Goal: Use online tool/utility: Utilize a website feature to perform a specific function

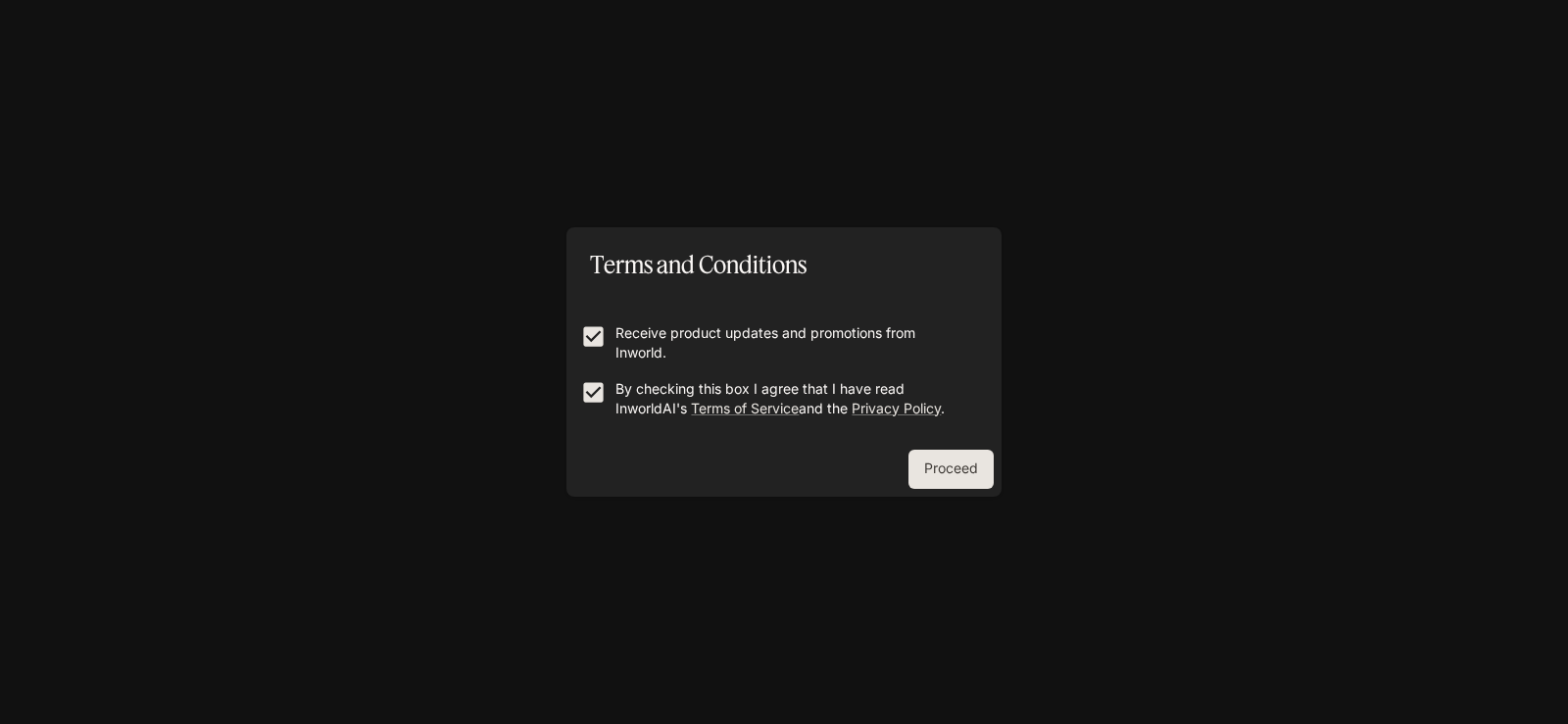
click at [948, 470] on button "Proceed" at bounding box center [951, 469] width 85 height 39
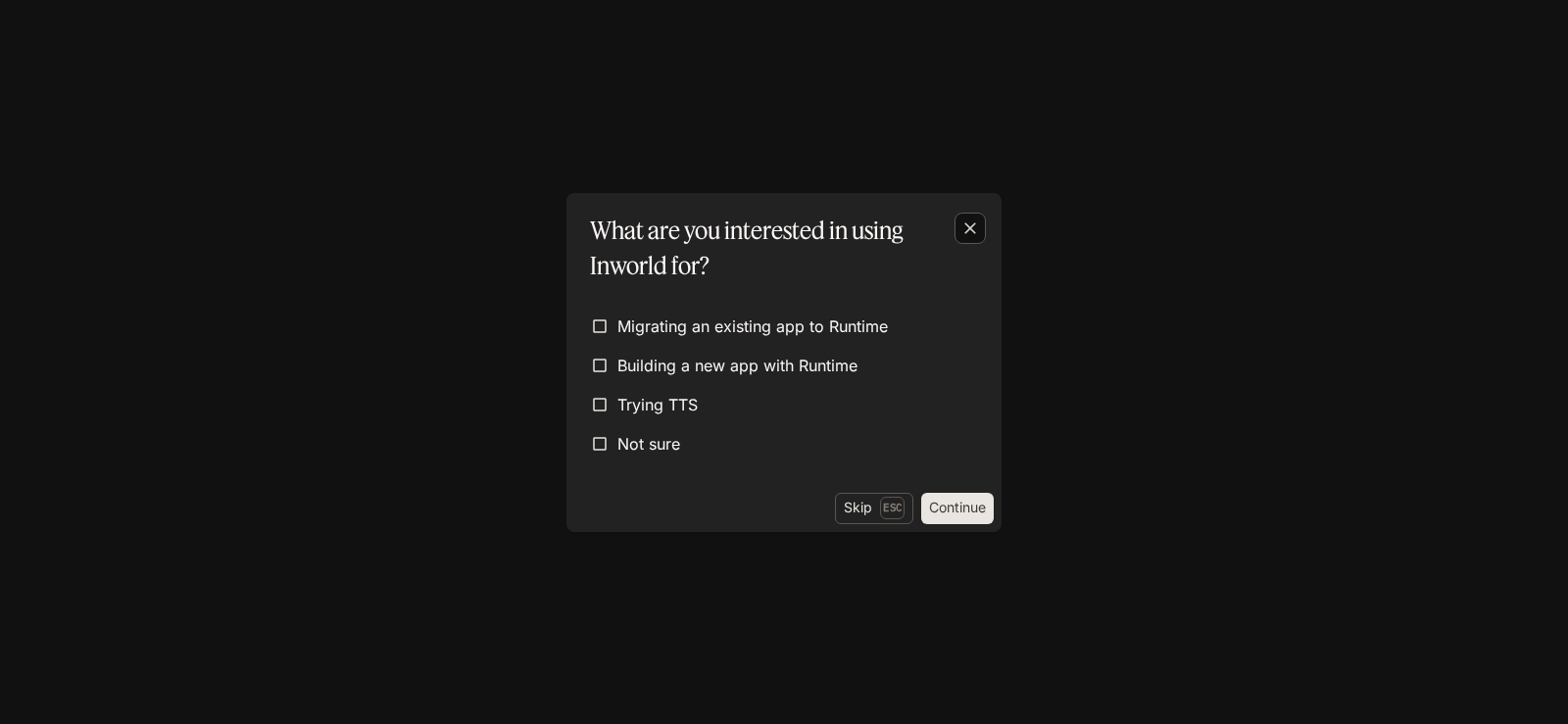
click at [971, 231] on icon "button" at bounding box center [971, 228] width 20 height 20
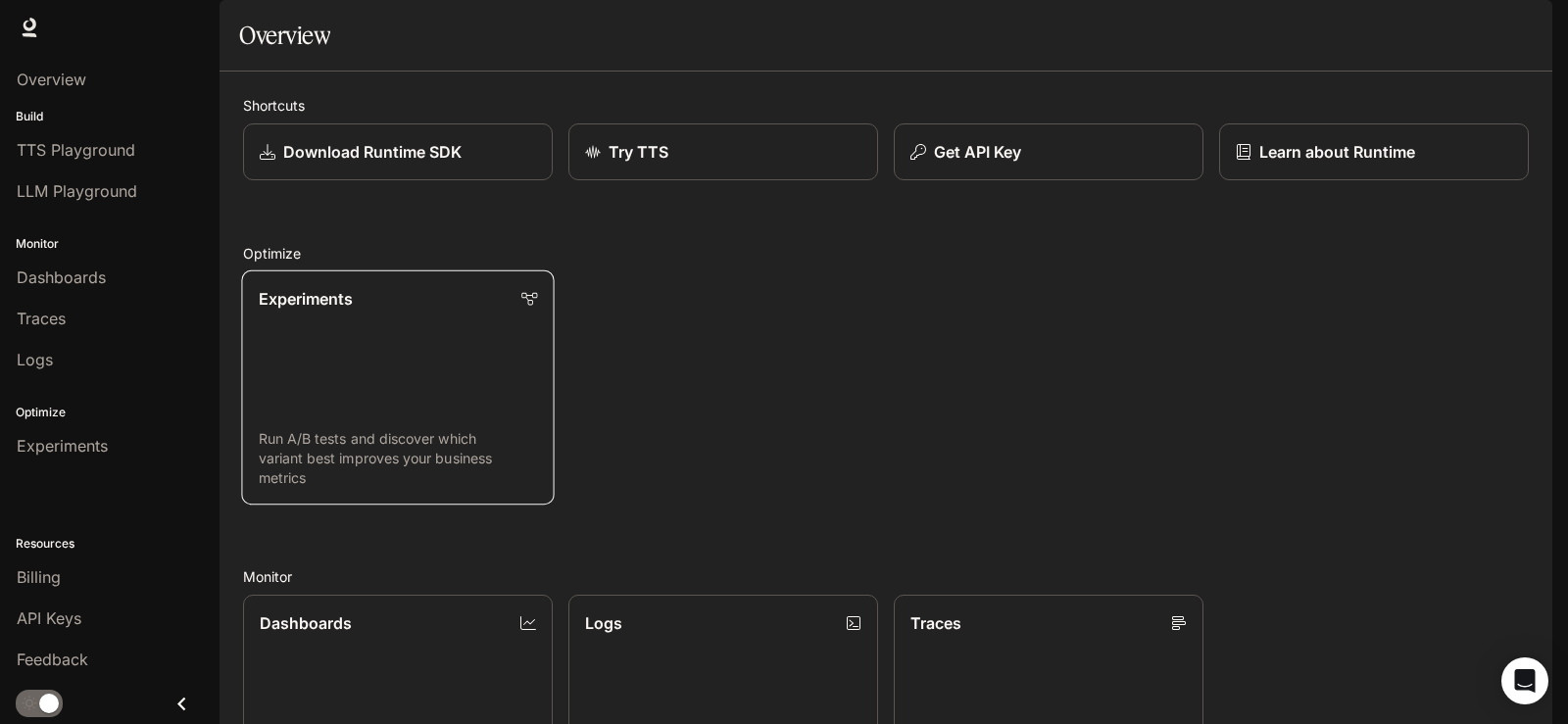
scroll to position [490, 0]
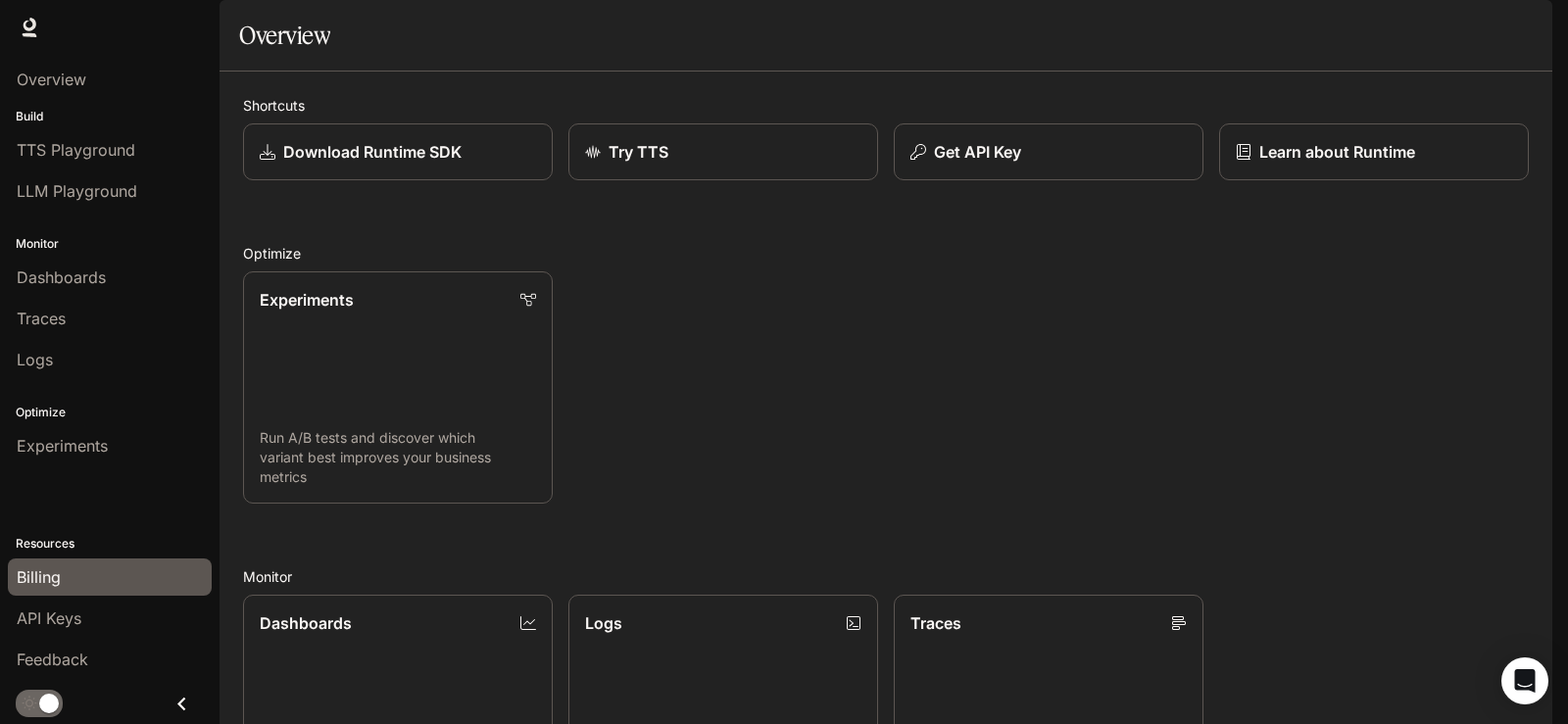
click at [78, 563] on link "Billing" at bounding box center [109, 576] width 204 height 37
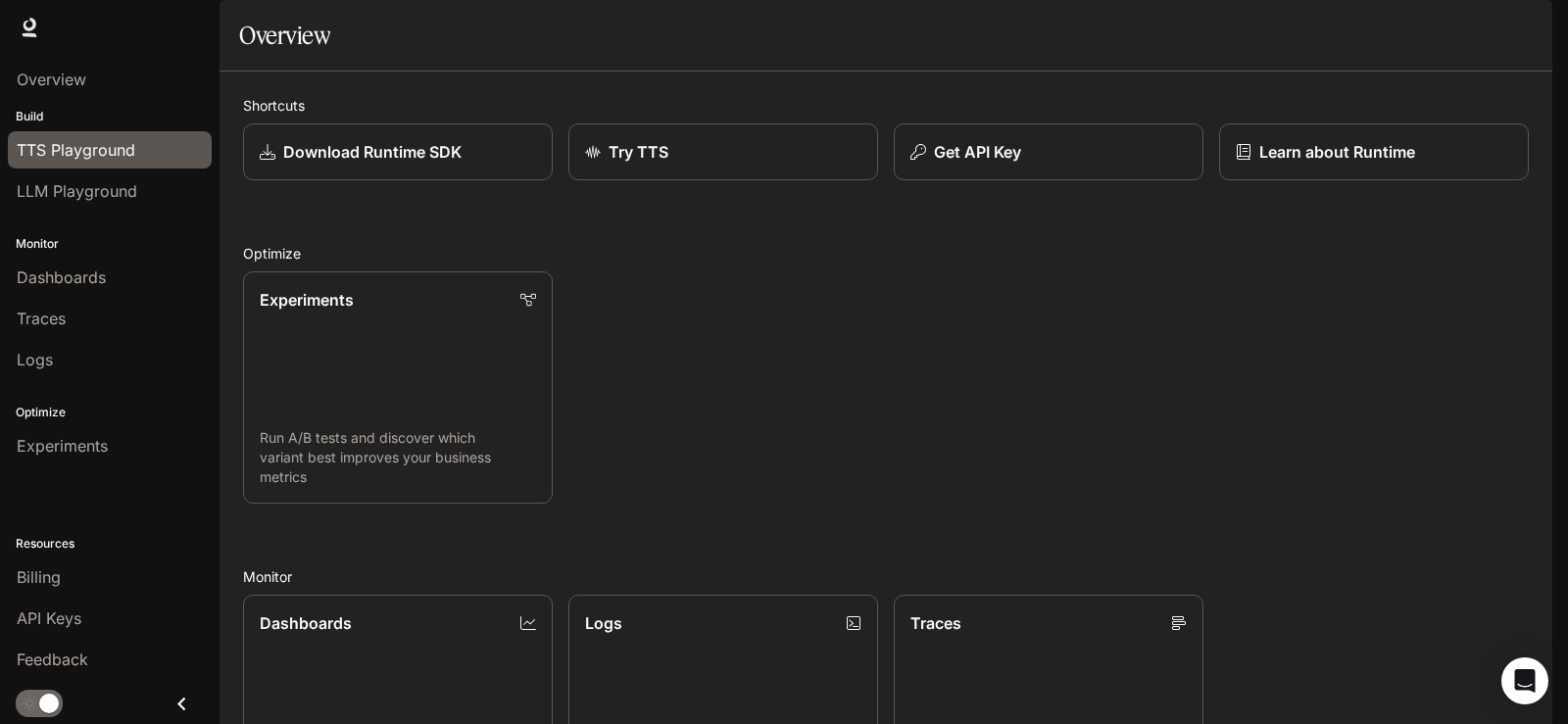
click at [100, 156] on span "TTS Playground" at bounding box center [76, 150] width 118 height 24
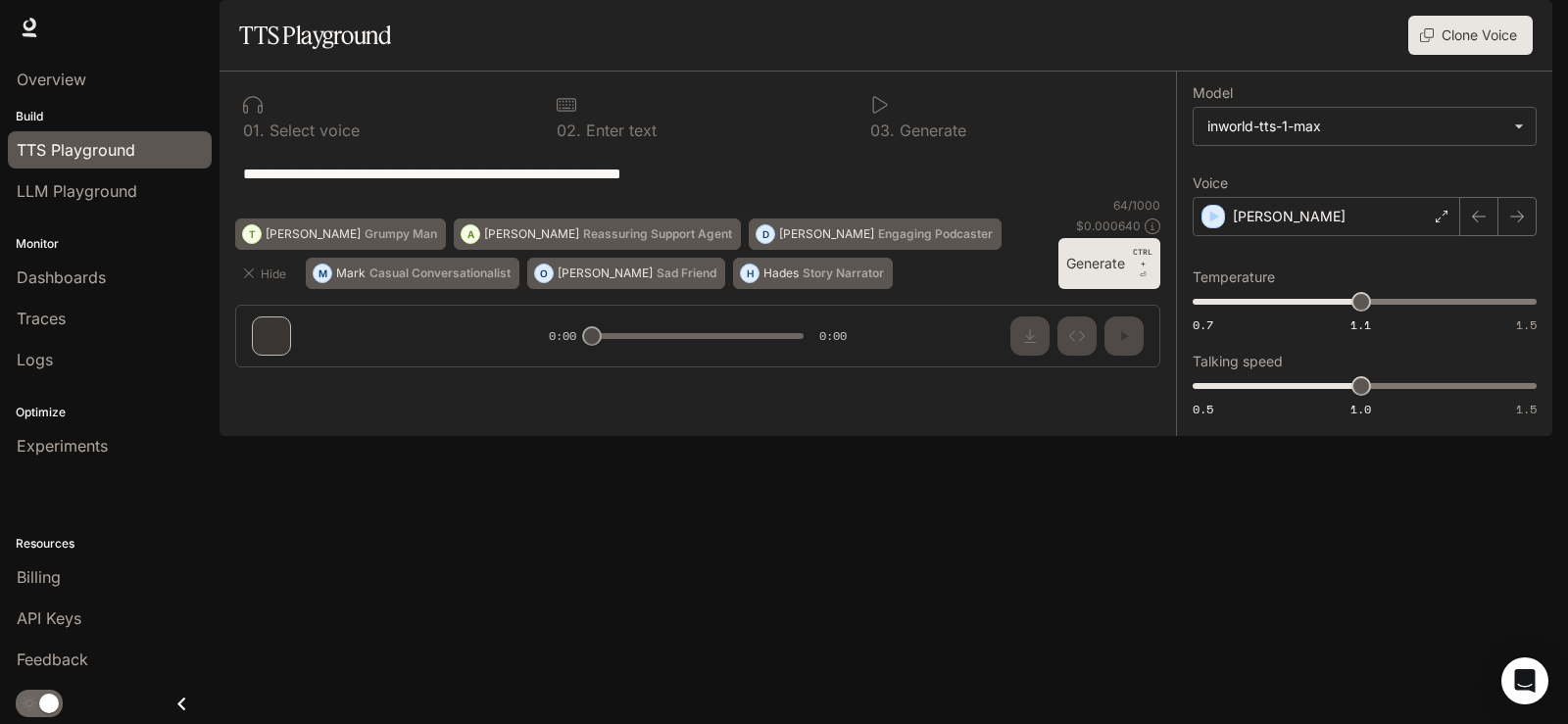
drag, startPoint x: 592, startPoint y: 661, endPoint x: 670, endPoint y: 667, distance: 78.2
click at [670, 383] on div "**********" at bounding box center [698, 227] width 957 height 312
click at [566, 114] on icon at bounding box center [566, 105] width 20 height 20
click at [245, 146] on div "0 1 . Select voice" at bounding box center [385, 116] width 298 height 59
click at [95, 197] on span "LLM Playground" at bounding box center [77, 191] width 120 height 24
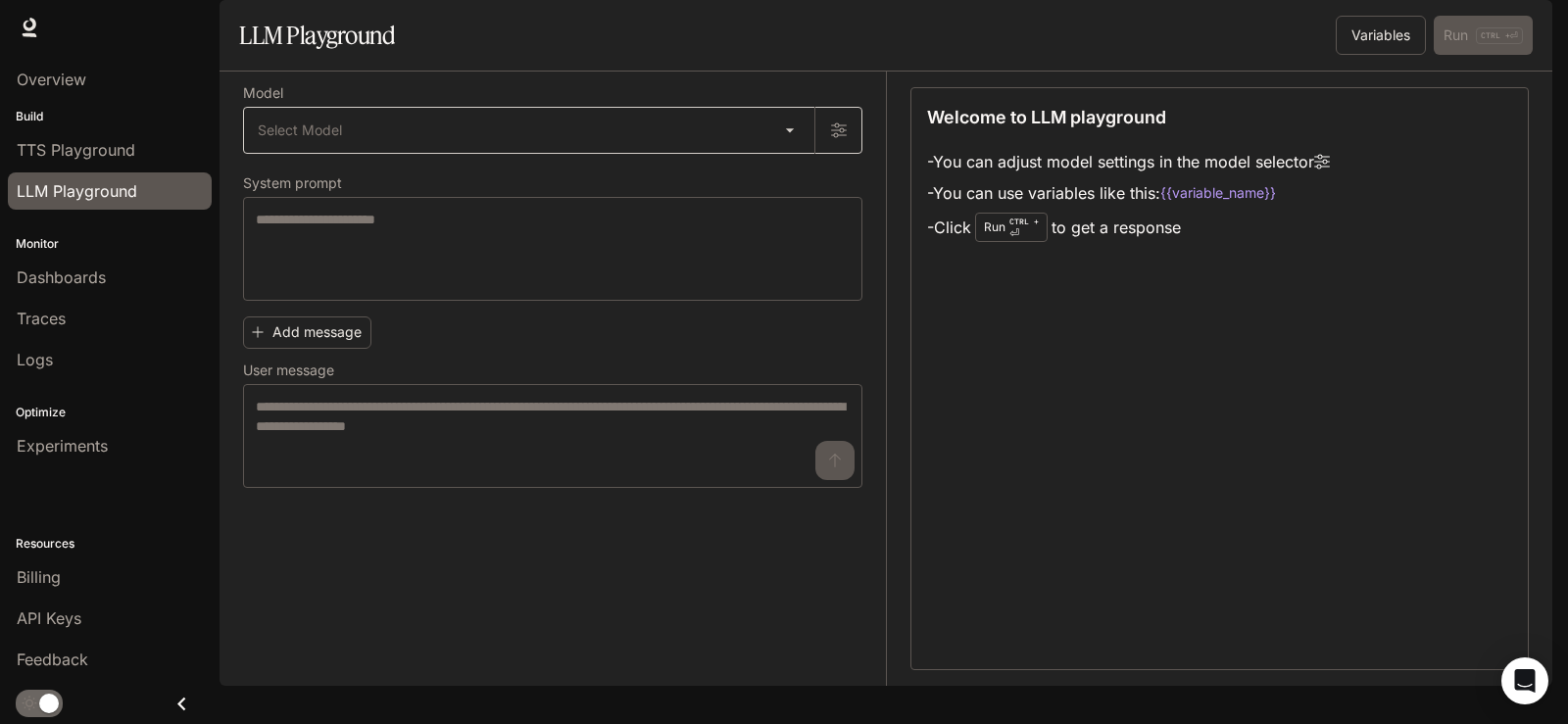
click at [792, 180] on body "Skip to main content Runtime Runtime Documentation Documentation Portal Overvie…" at bounding box center [784, 362] width 1568 height 724
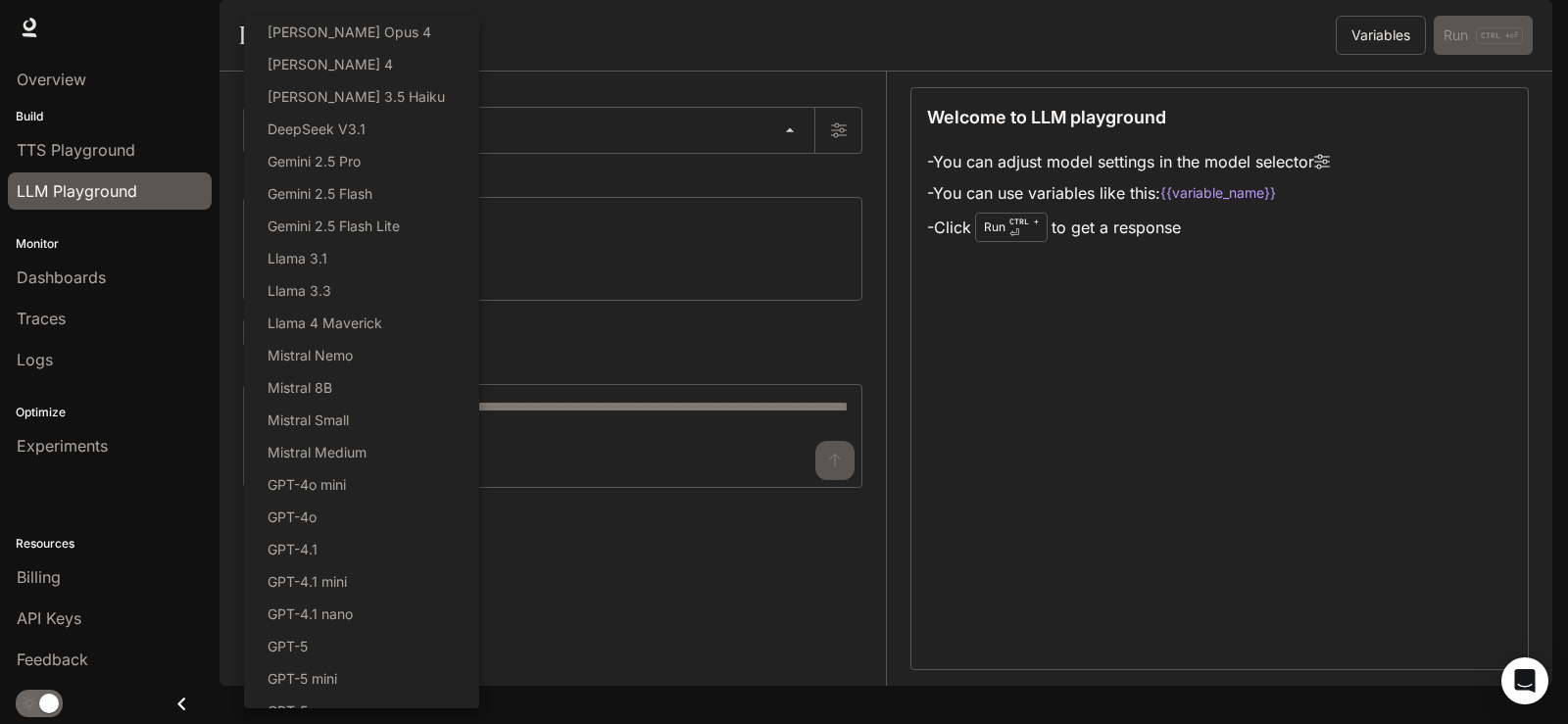
click at [98, 270] on div at bounding box center [784, 362] width 1568 height 724
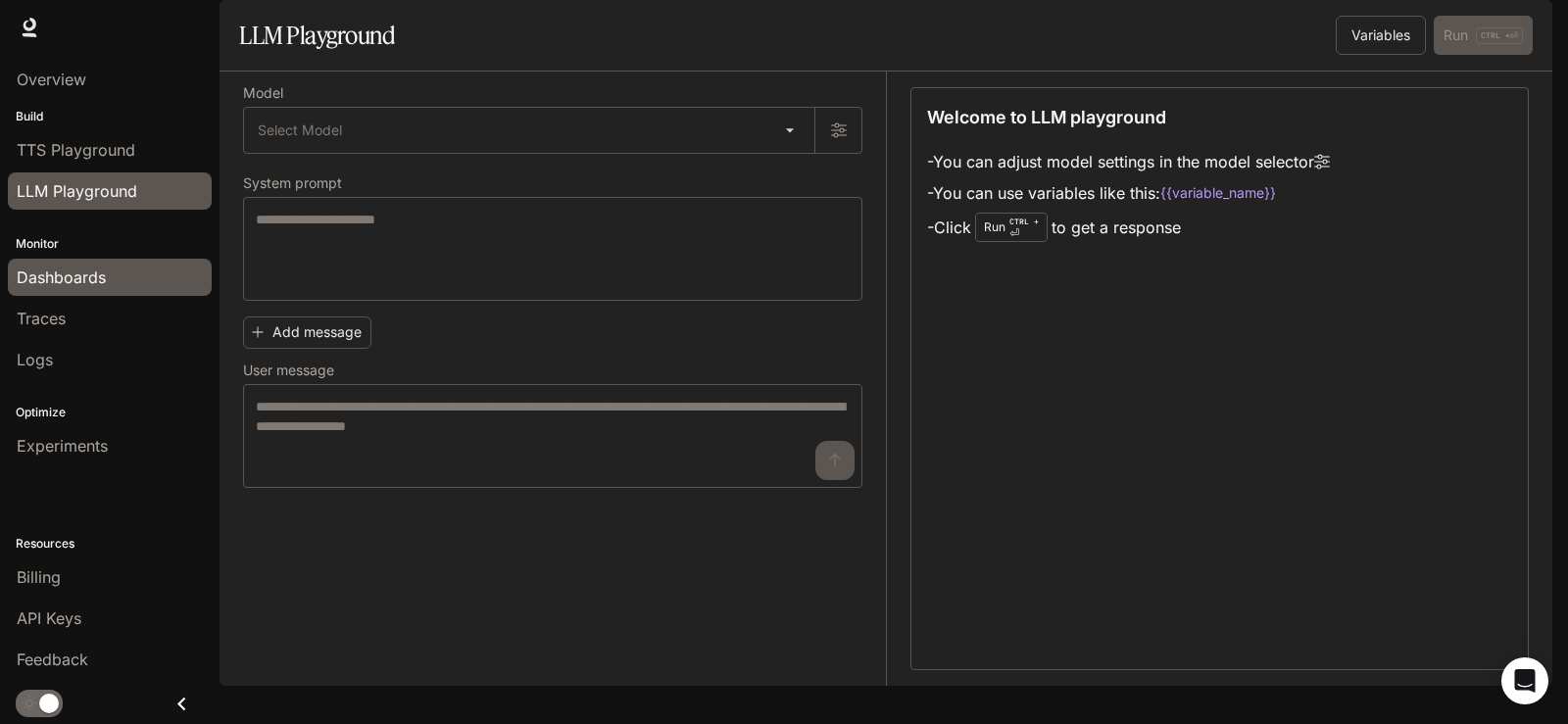
click at [91, 280] on span "Dashboards" at bounding box center [62, 277] width 89 height 24
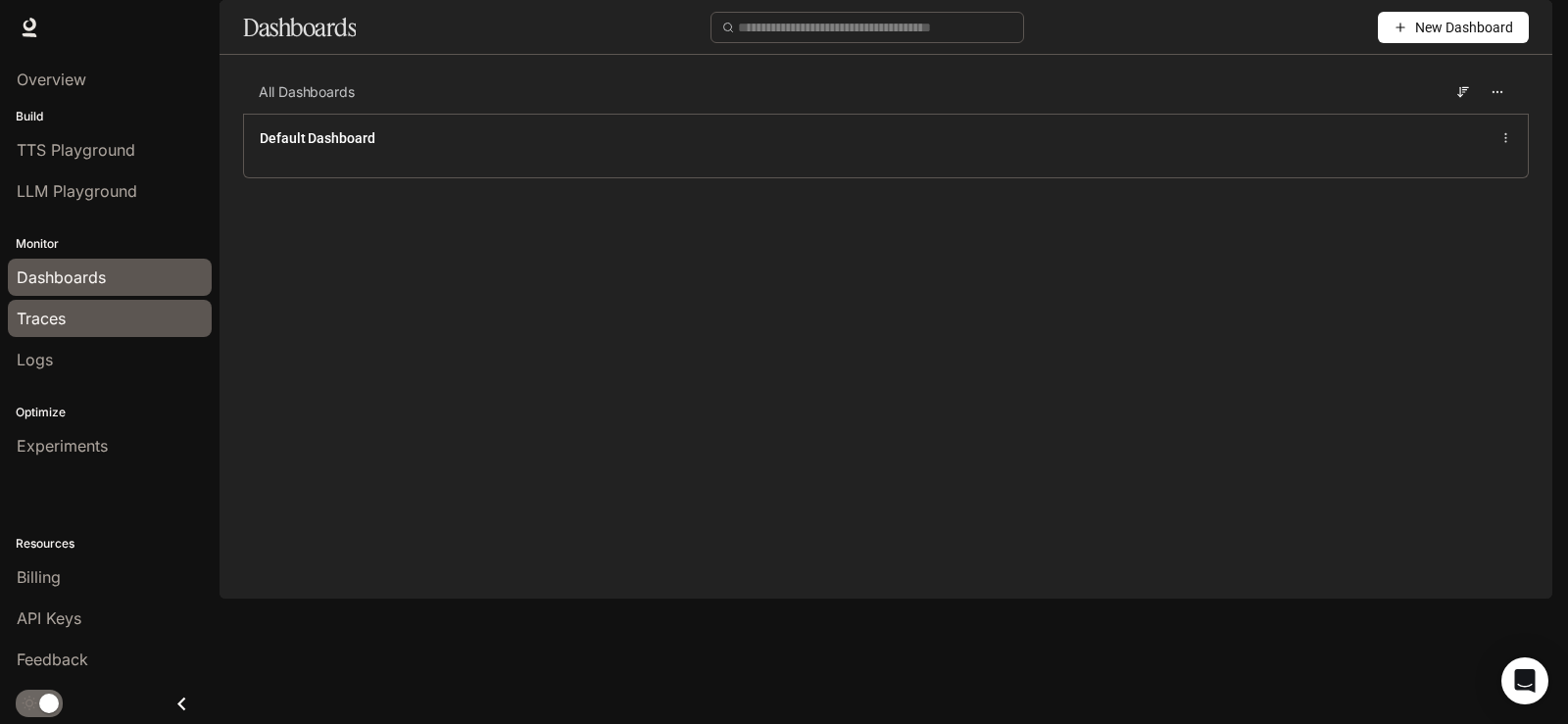
click at [86, 311] on div "Traces" at bounding box center [109, 319] width 186 height 24
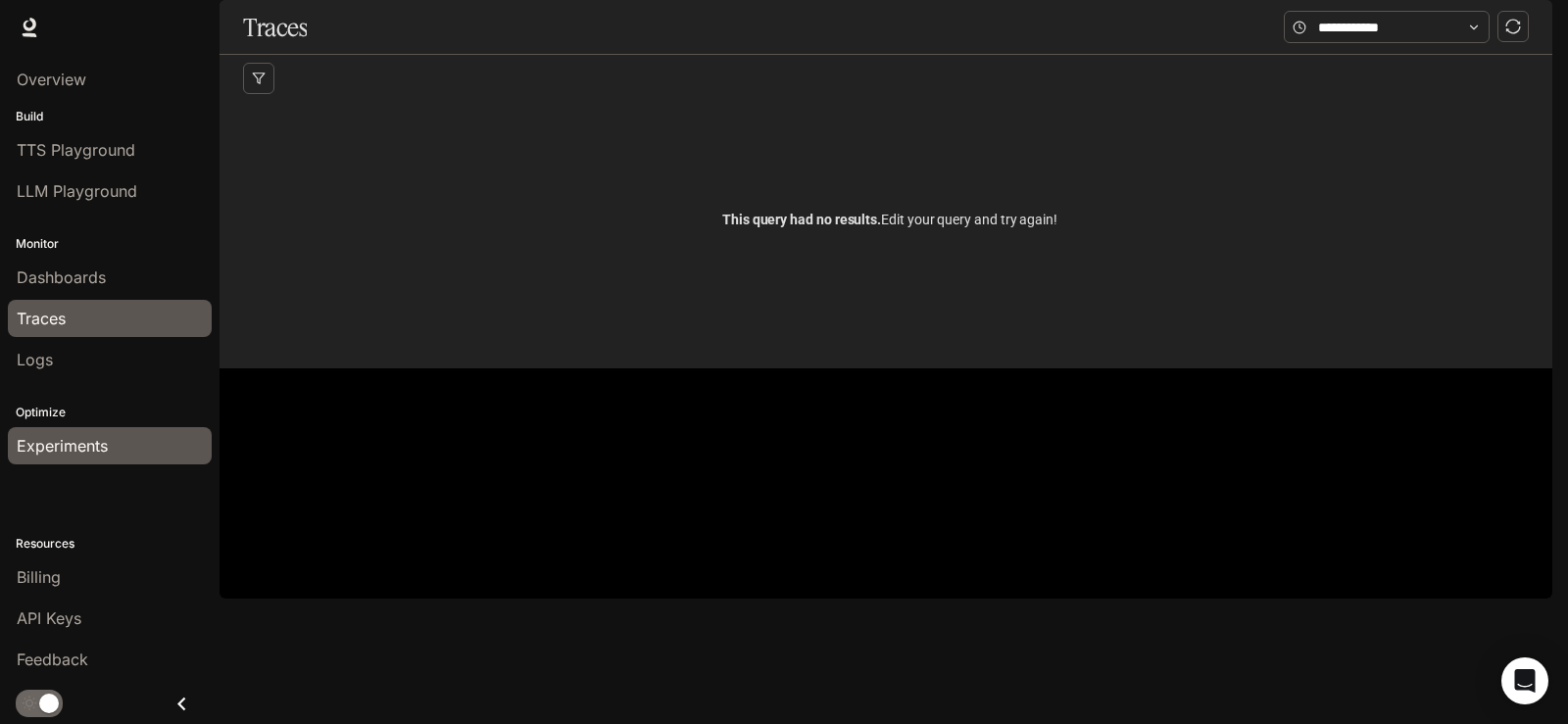
click at [78, 440] on span "Experiments" at bounding box center [63, 446] width 91 height 24
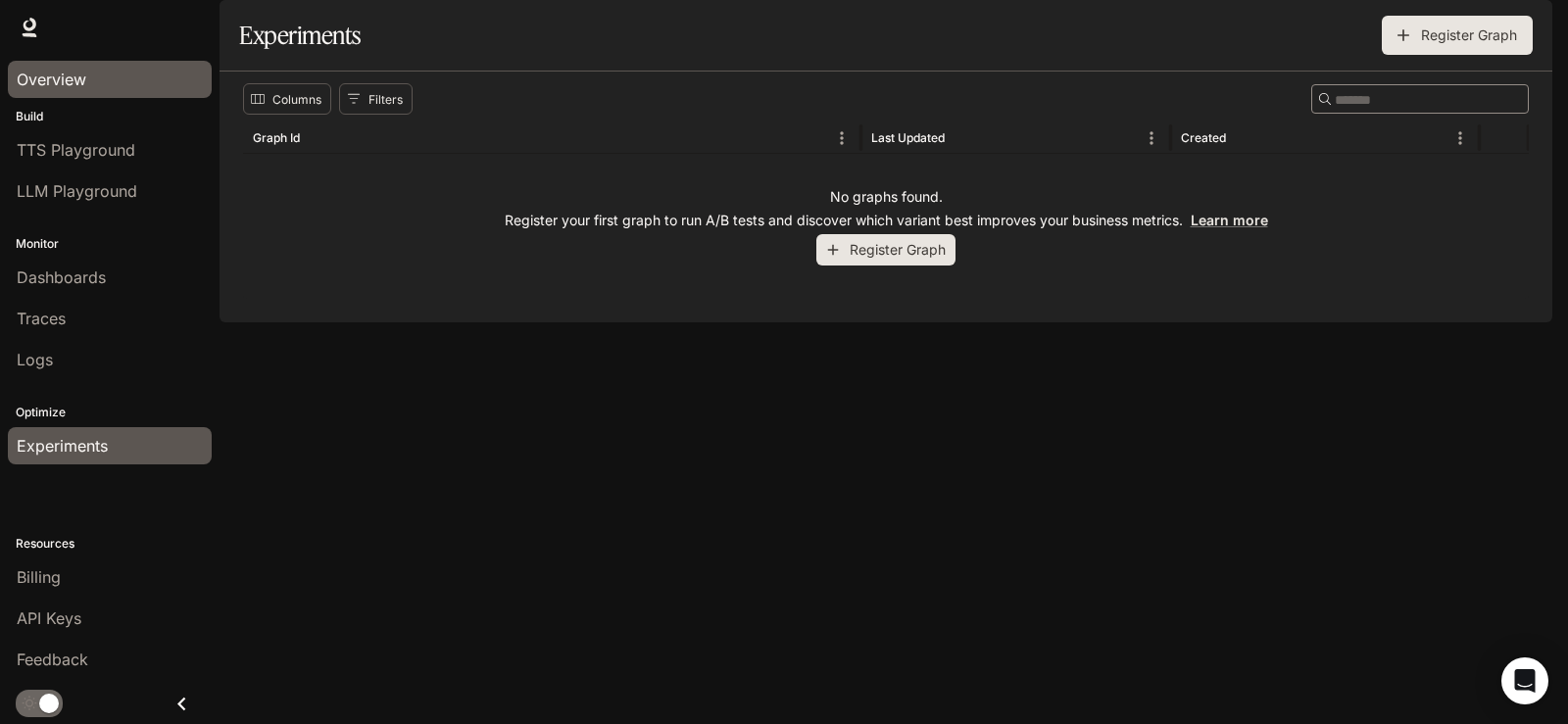
click at [67, 82] on span "Overview" at bounding box center [52, 79] width 70 height 24
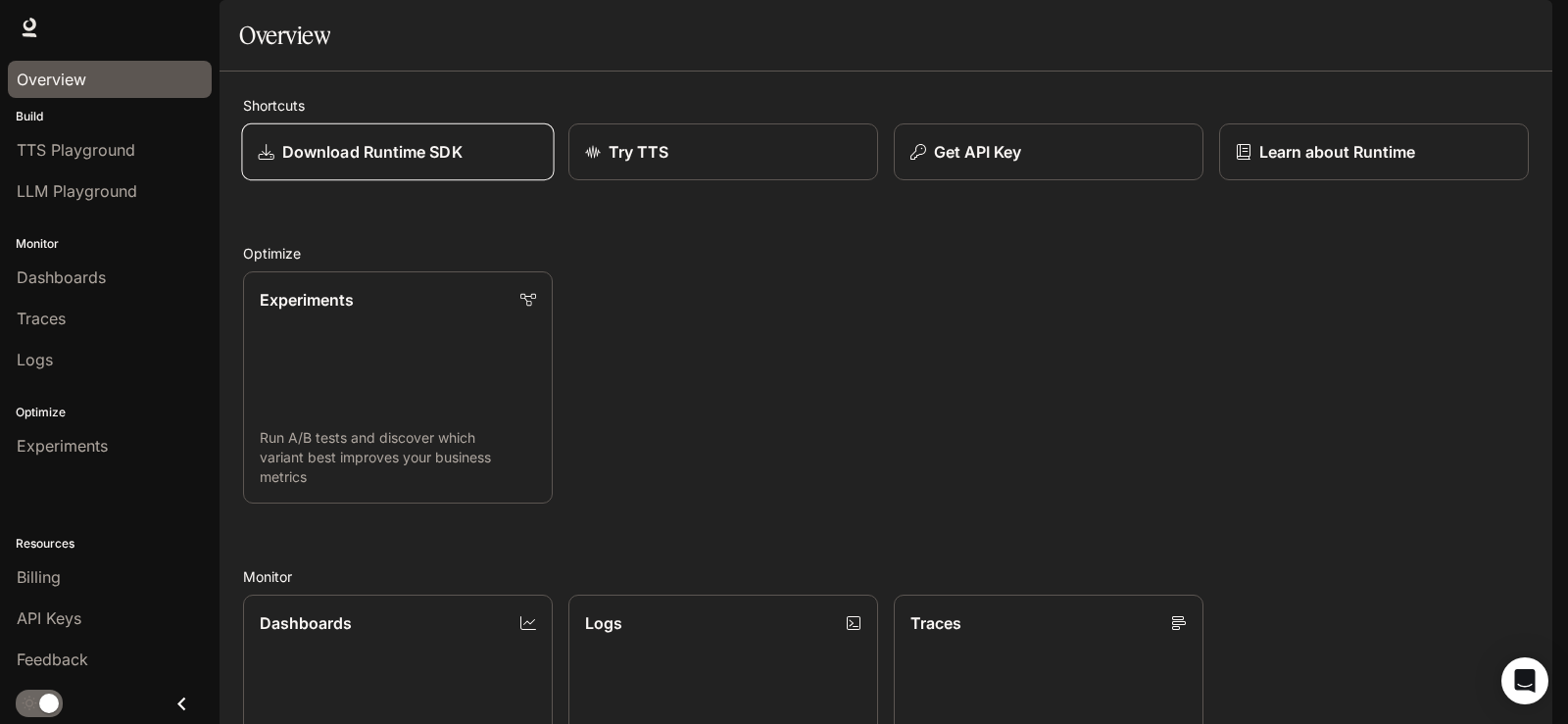
click at [375, 164] on p "Download Runtime SDK" at bounding box center [372, 152] width 180 height 24
click at [720, 164] on div "Try TTS" at bounding box center [723, 152] width 279 height 24
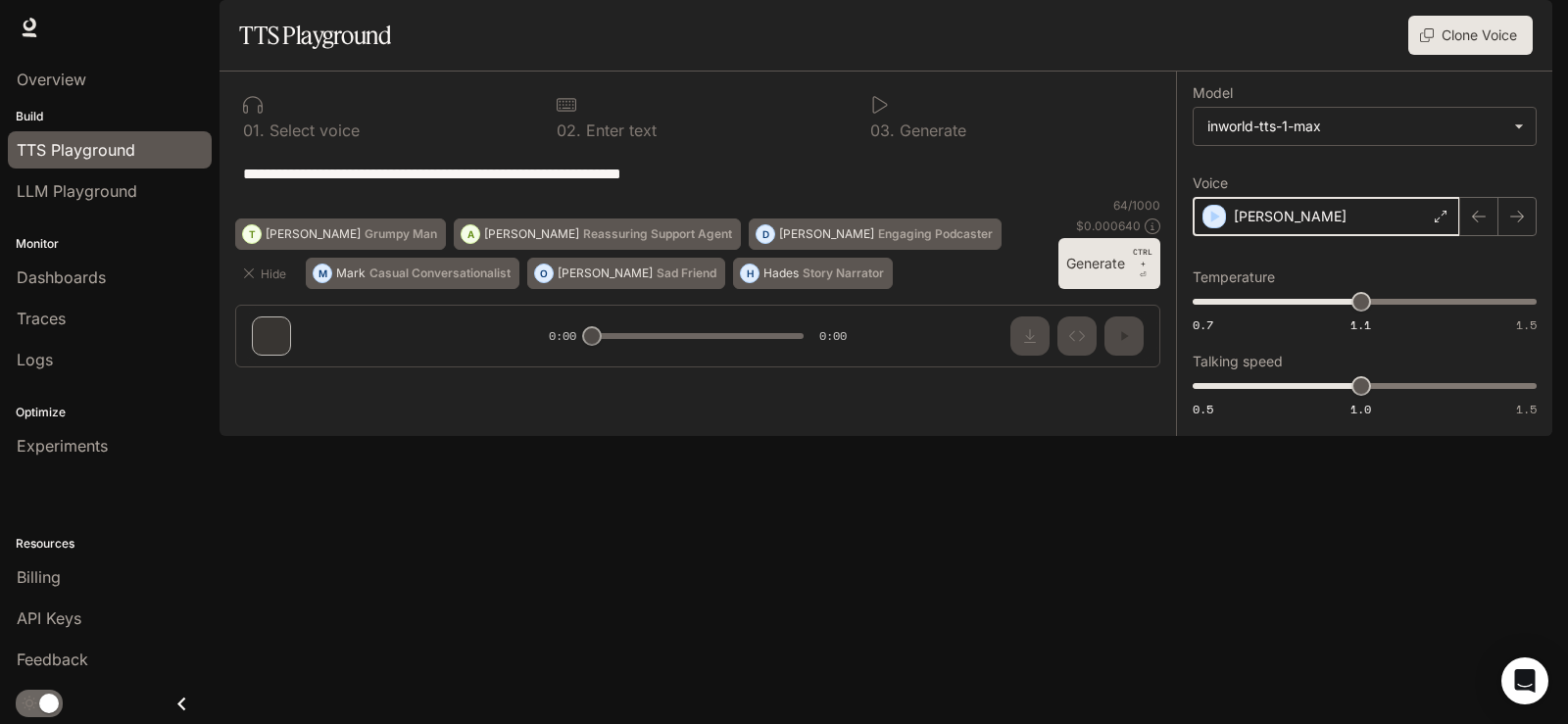
click at [1222, 226] on icon "button" at bounding box center [1214, 217] width 20 height 20
click at [1219, 236] on div "[PERSON_NAME]" at bounding box center [1326, 216] width 267 height 39
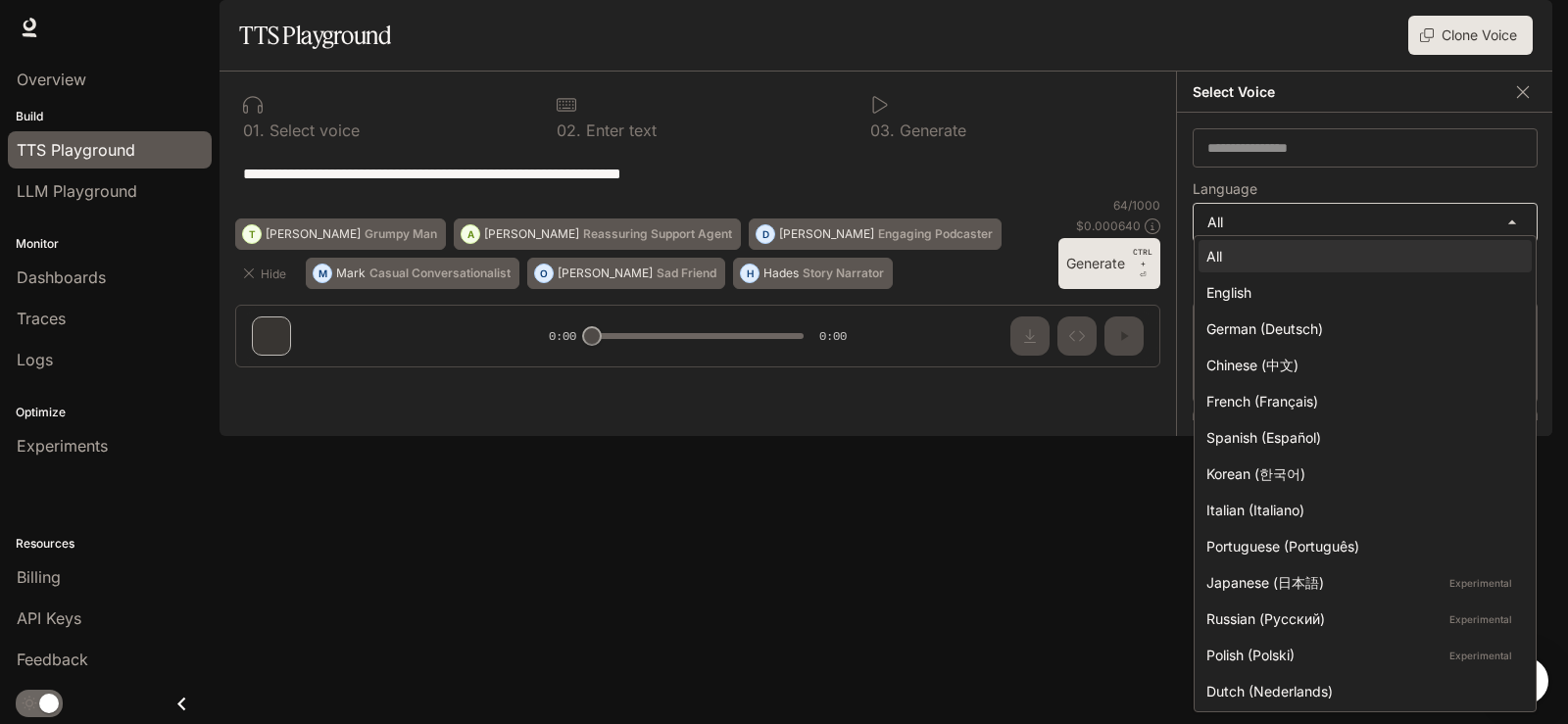
click at [1505, 269] on body "**********" at bounding box center [784, 362] width 1568 height 724
click at [1427, 246] on div "All" at bounding box center [1361, 256] width 310 height 21
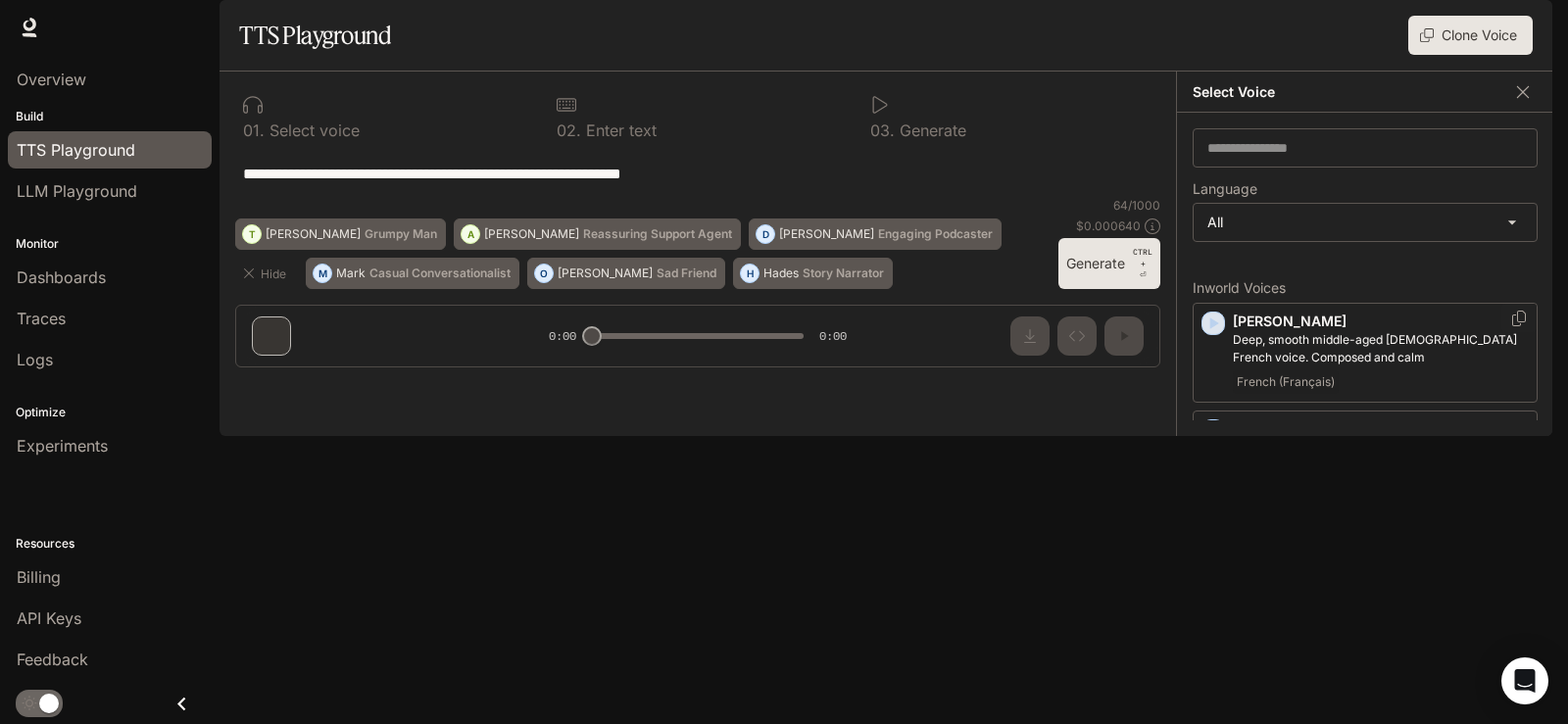
click at [1213, 333] on icon "button" at bounding box center [1213, 324] width 20 height 20
click at [1219, 441] on icon "button" at bounding box center [1213, 431] width 20 height 20
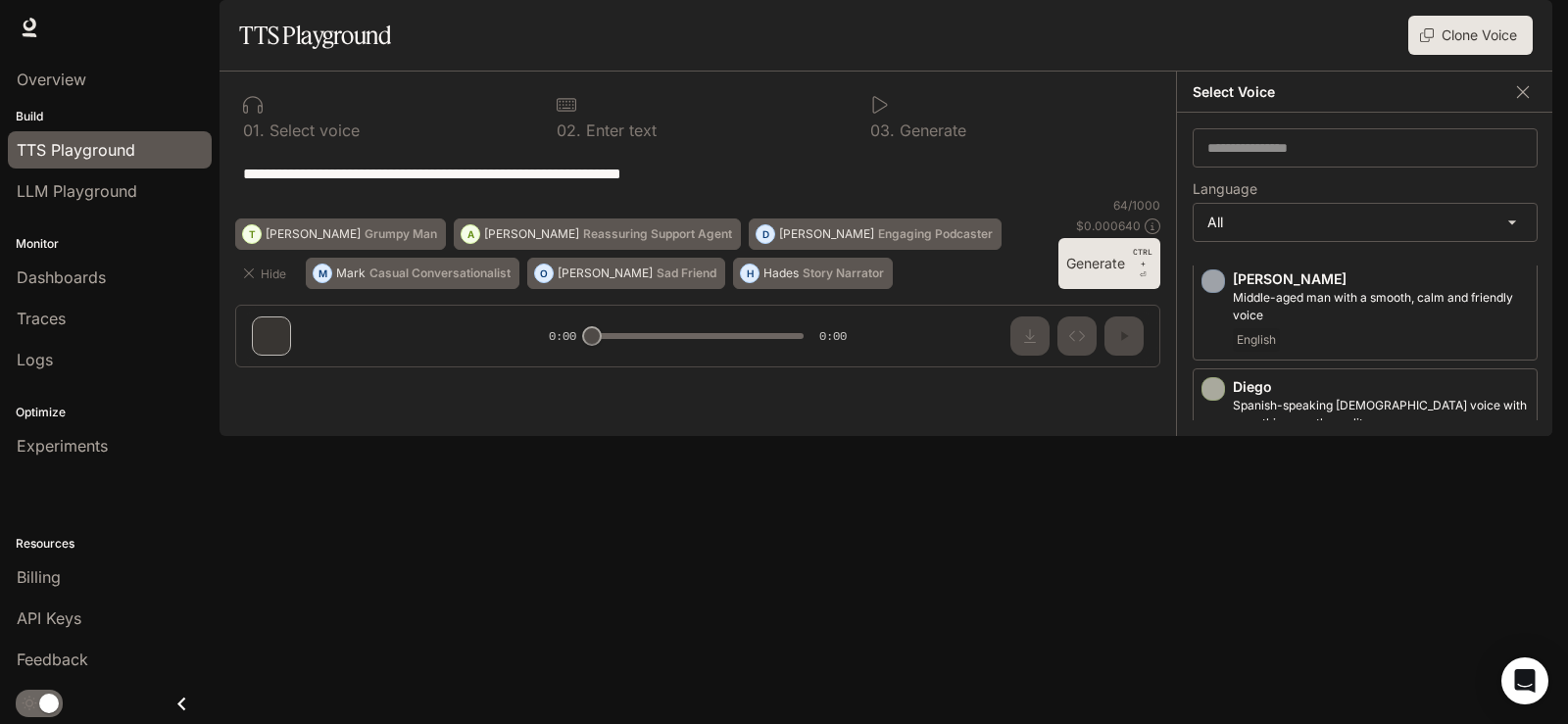
scroll to position [816, 0]
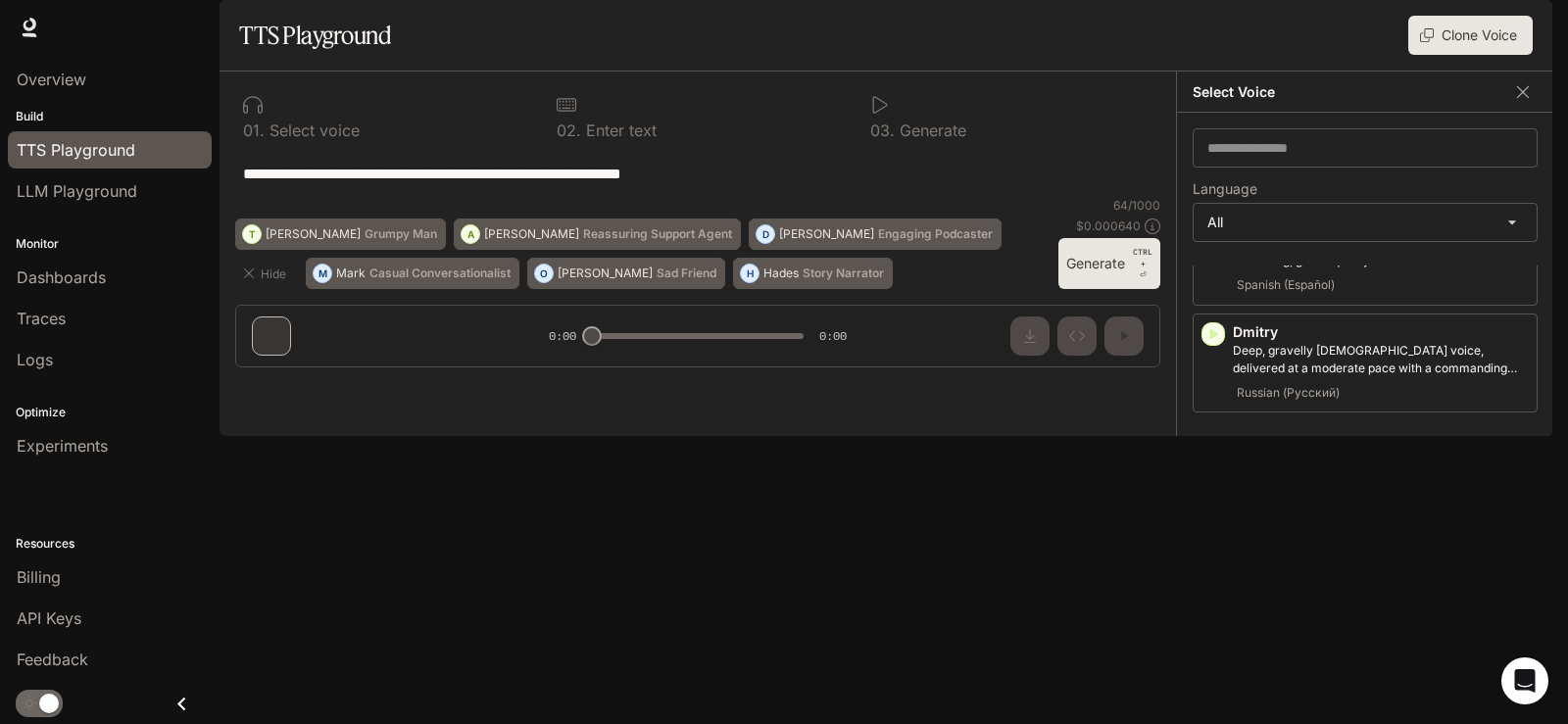
click at [1095, 197] on div "**********" at bounding box center [698, 173] width 925 height 47
click at [1183, 296] on div "**********" at bounding box center [1364, 273] width 377 height 323
click at [1297, 158] on input "text" at bounding box center [1364, 148] width 343 height 20
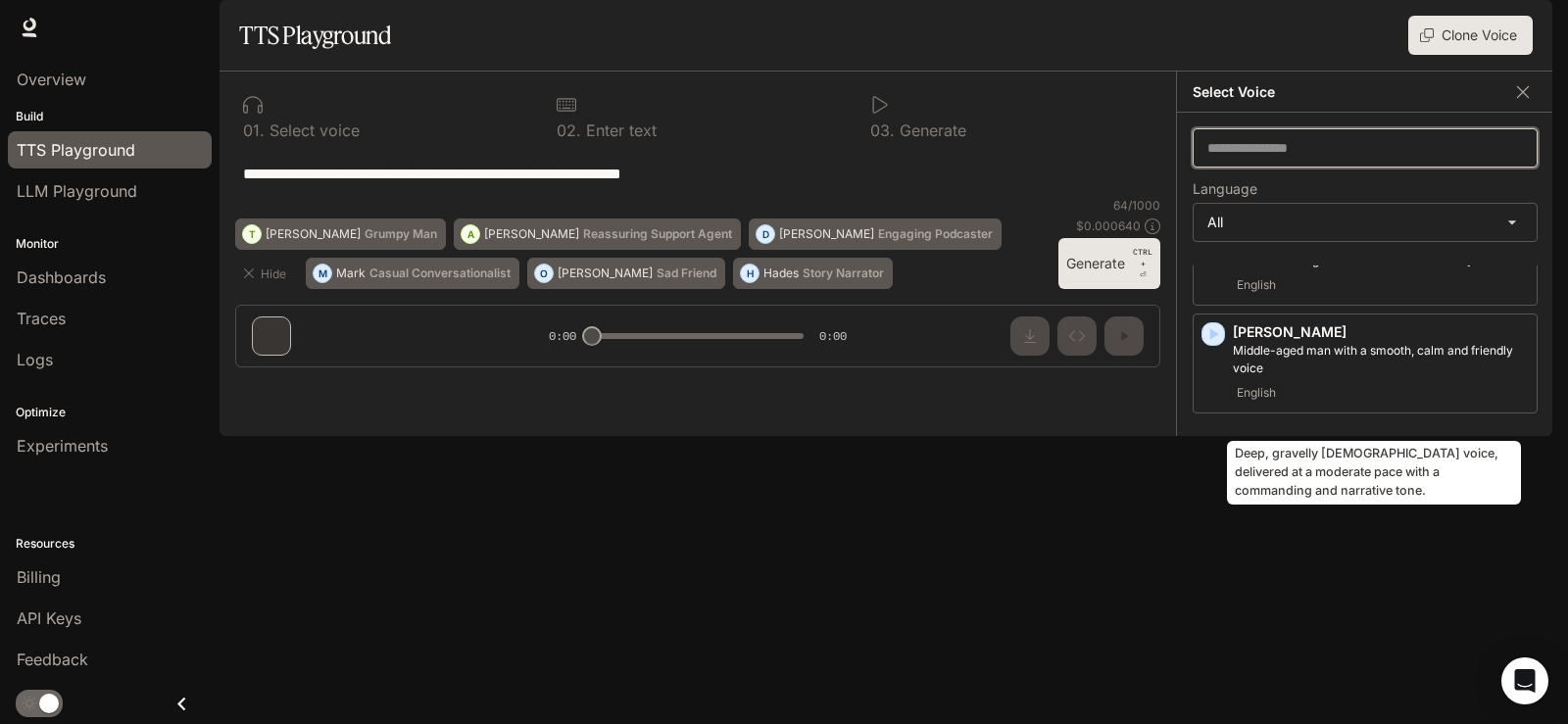
scroll to position [0, 0]
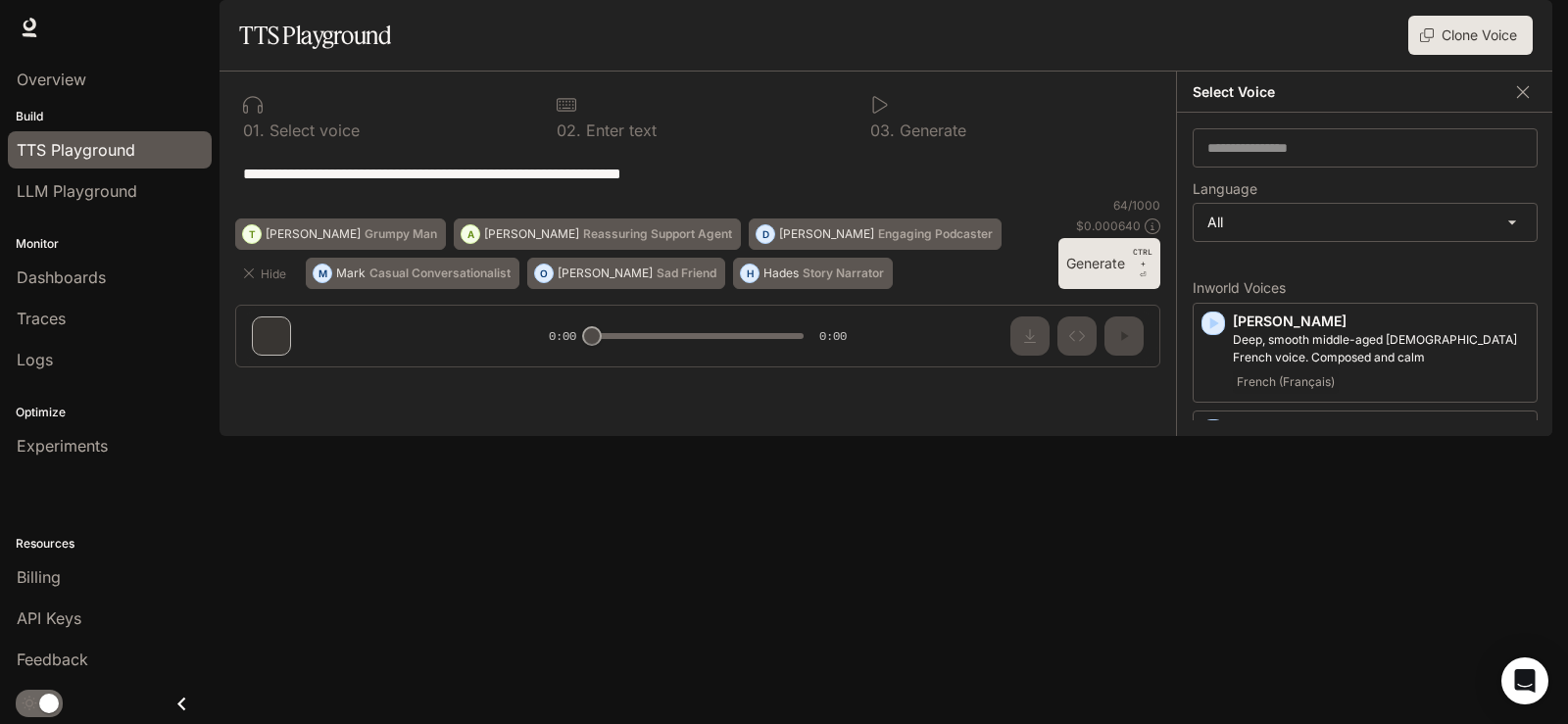
click at [1425, 321] on div "**********" at bounding box center [1364, 273] width 377 height 323
click at [1520, 107] on button "button" at bounding box center [1523, 92] width 30 height 30
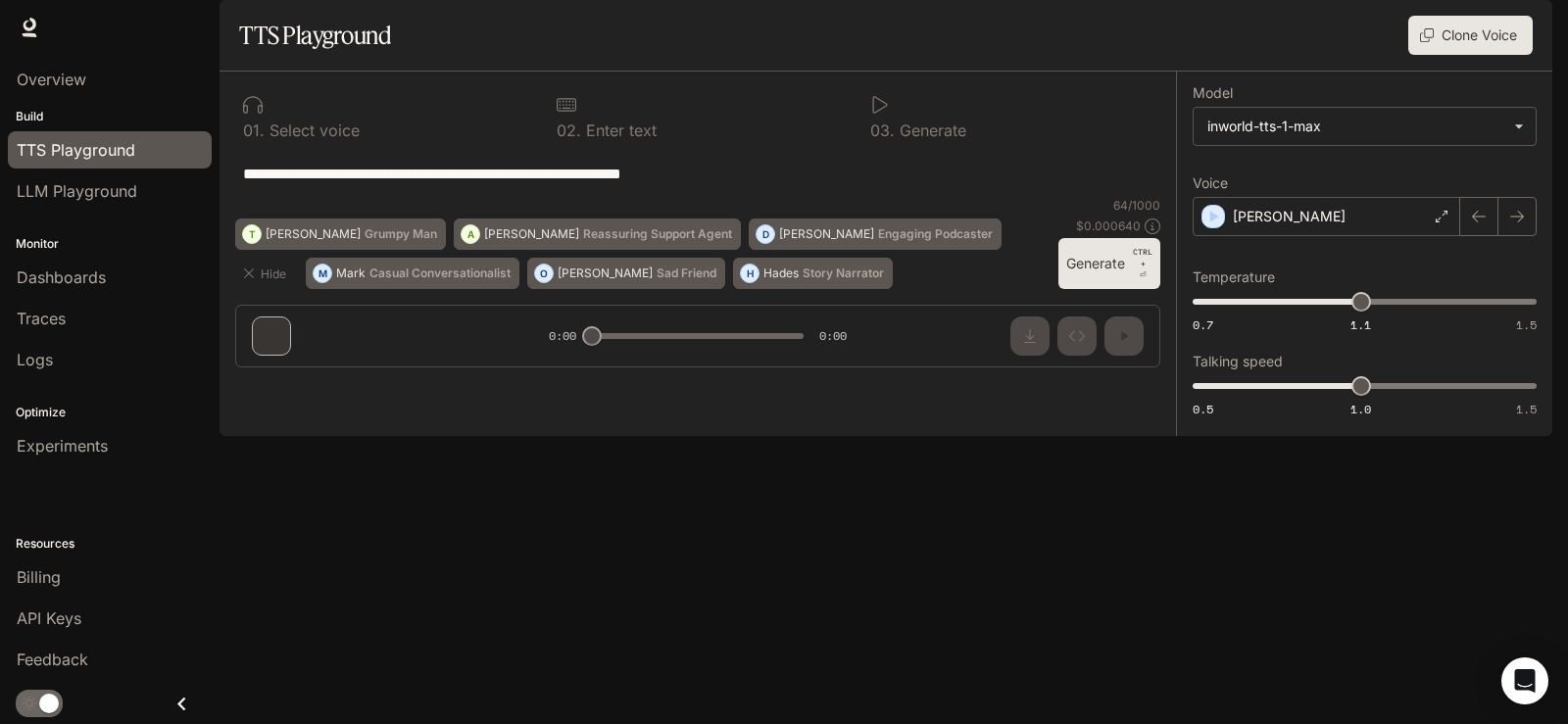
click at [140, 155] on div "TTS Playground" at bounding box center [109, 150] width 186 height 24
click at [102, 194] on span "LLM Playground" at bounding box center [77, 191] width 120 height 24
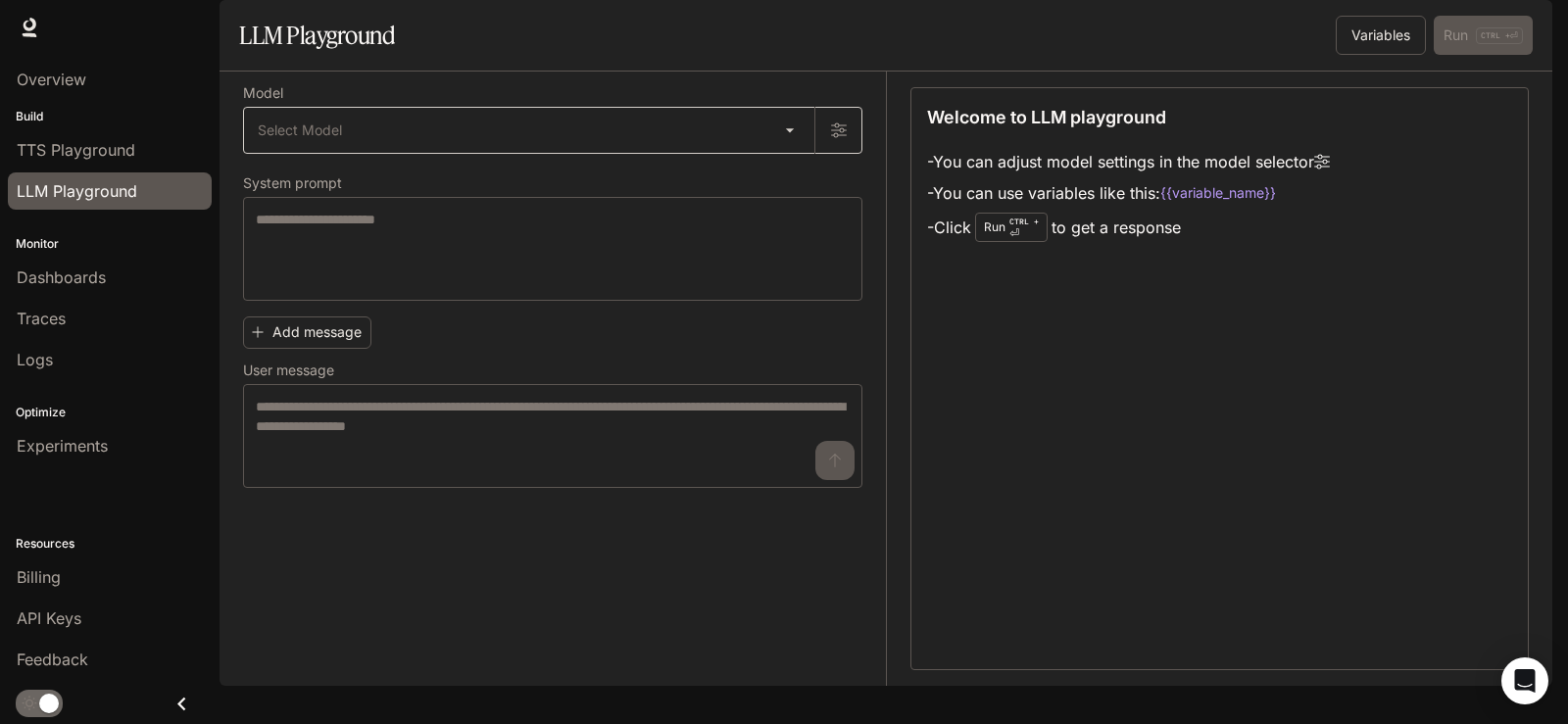
click at [471, 179] on body "Skip to main content Runtime Runtime Documentation Documentation Portal Overvie…" at bounding box center [784, 362] width 1568 height 724
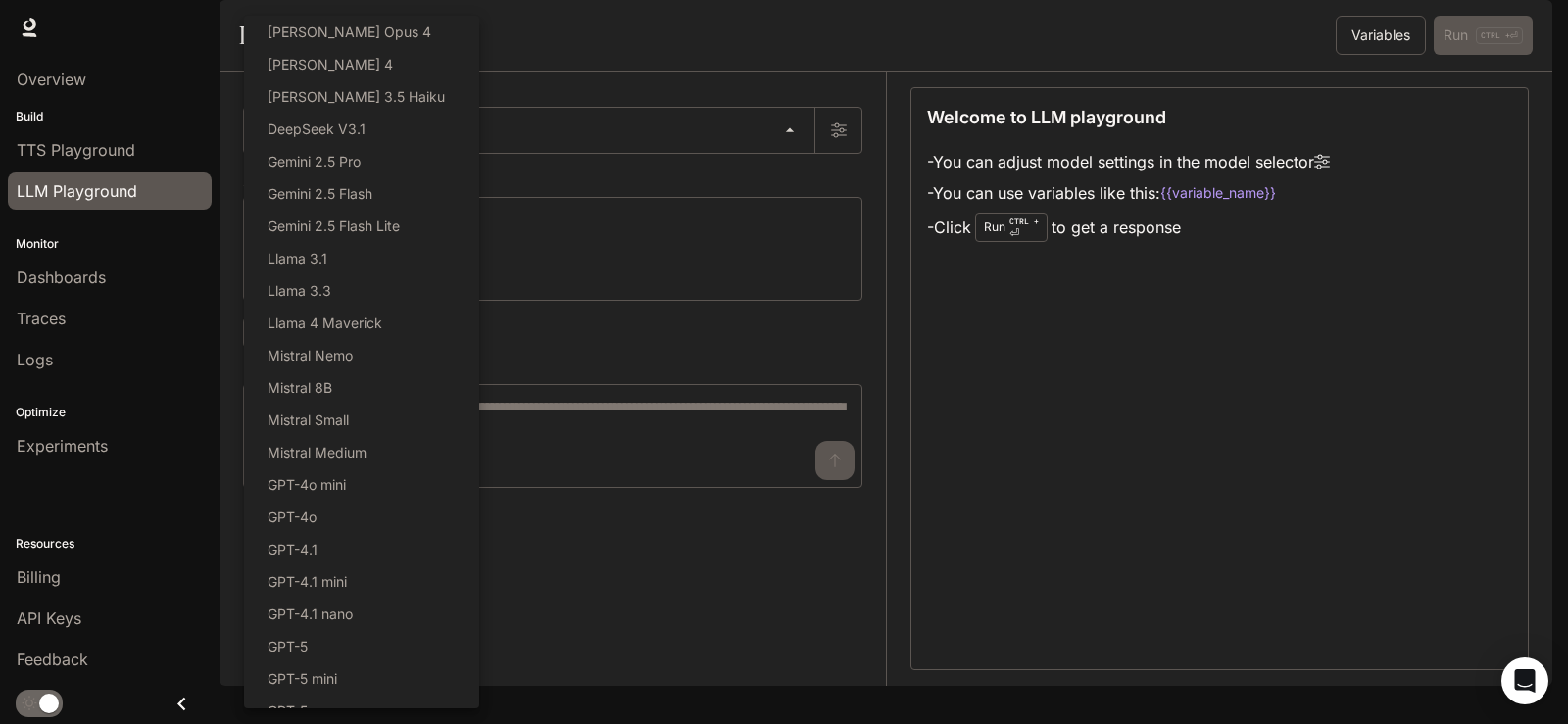
click at [616, 179] on div at bounding box center [784, 362] width 1568 height 724
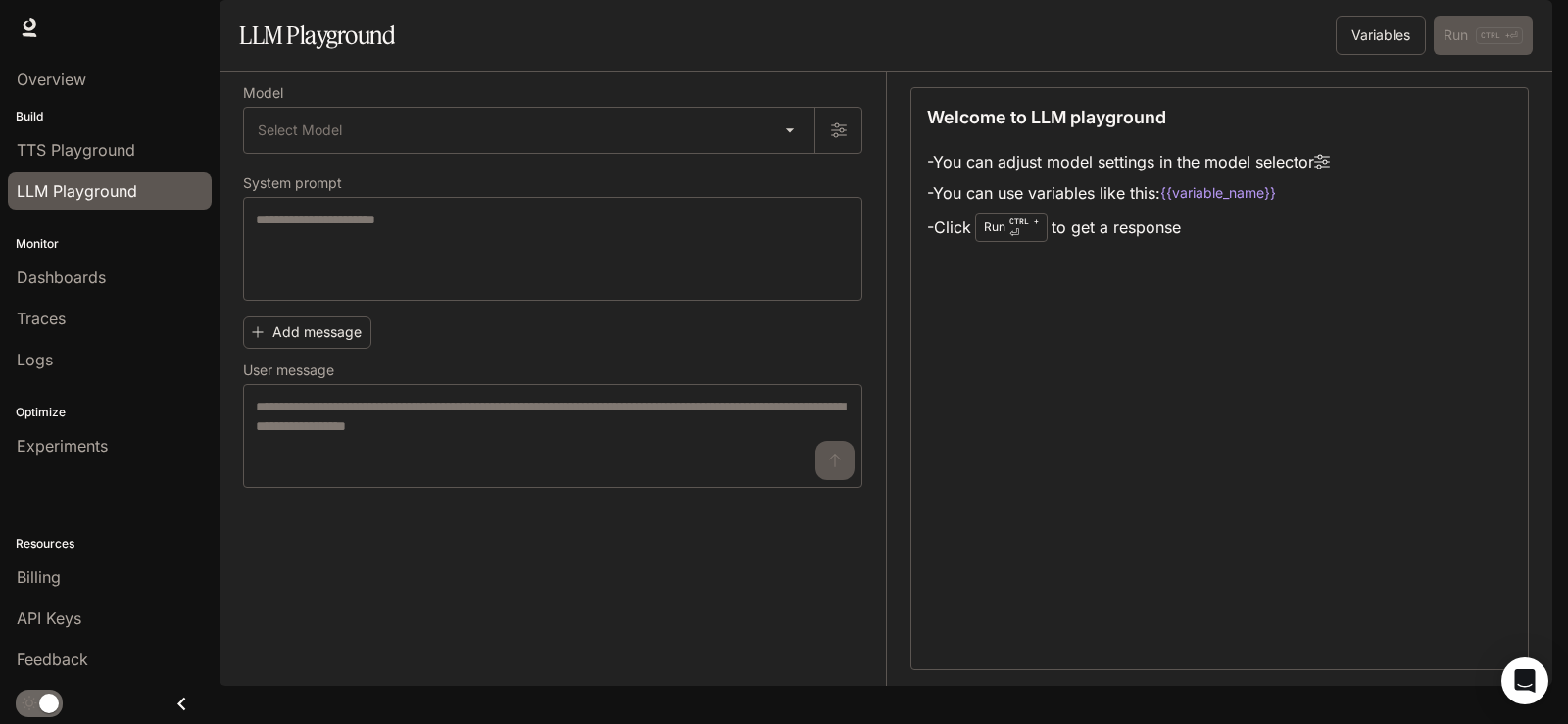
click at [1452, 55] on div "Variables Run CTRL + ⏎" at bounding box center [1430, 35] width 205 height 39
click at [1394, 55] on button "Variables" at bounding box center [1380, 35] width 90 height 39
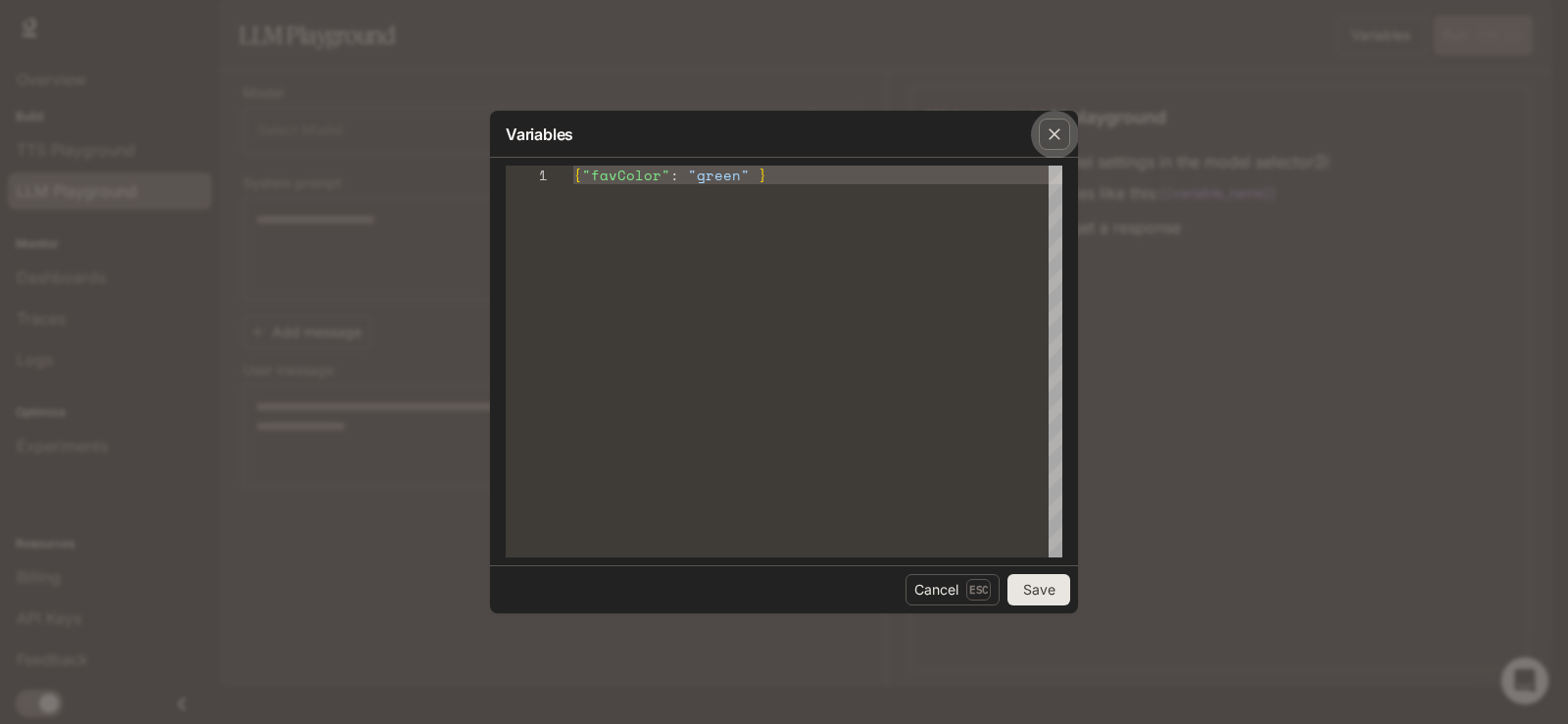
click at [1048, 126] on icon "button" at bounding box center [1054, 134] width 20 height 20
